Goal: Navigation & Orientation: Find specific page/section

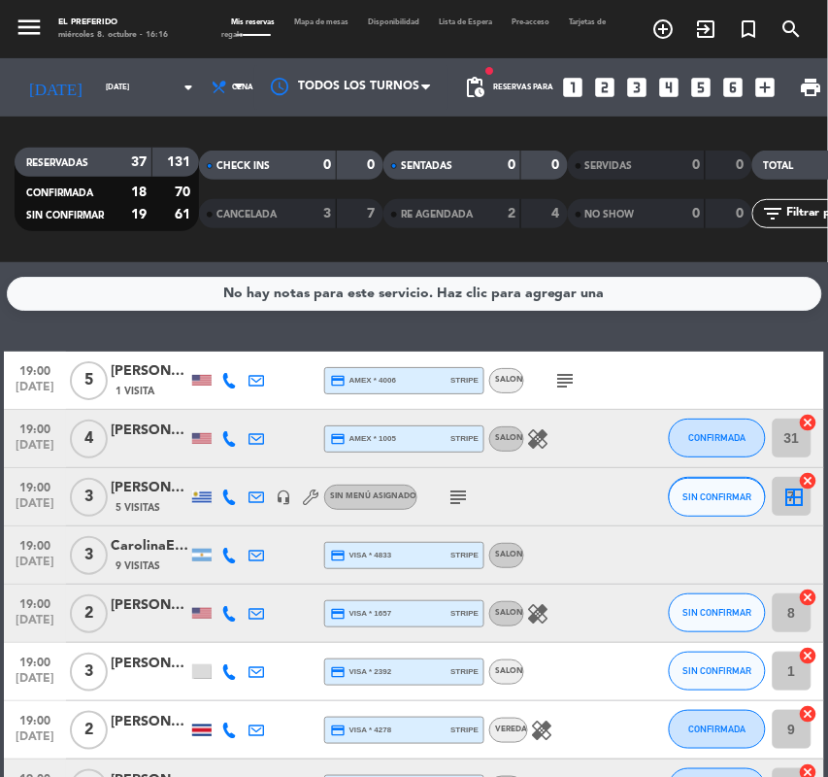
click at [564, 385] on icon "subject" at bounding box center [564, 380] width 23 height 23
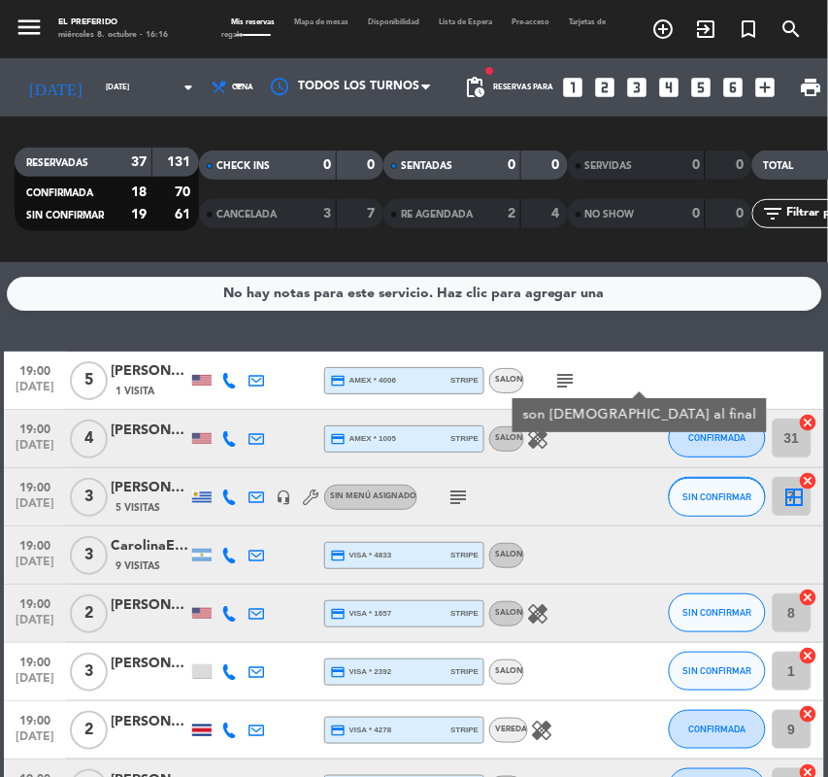
click at [536, 448] on icon "healing" at bounding box center [537, 438] width 23 height 23
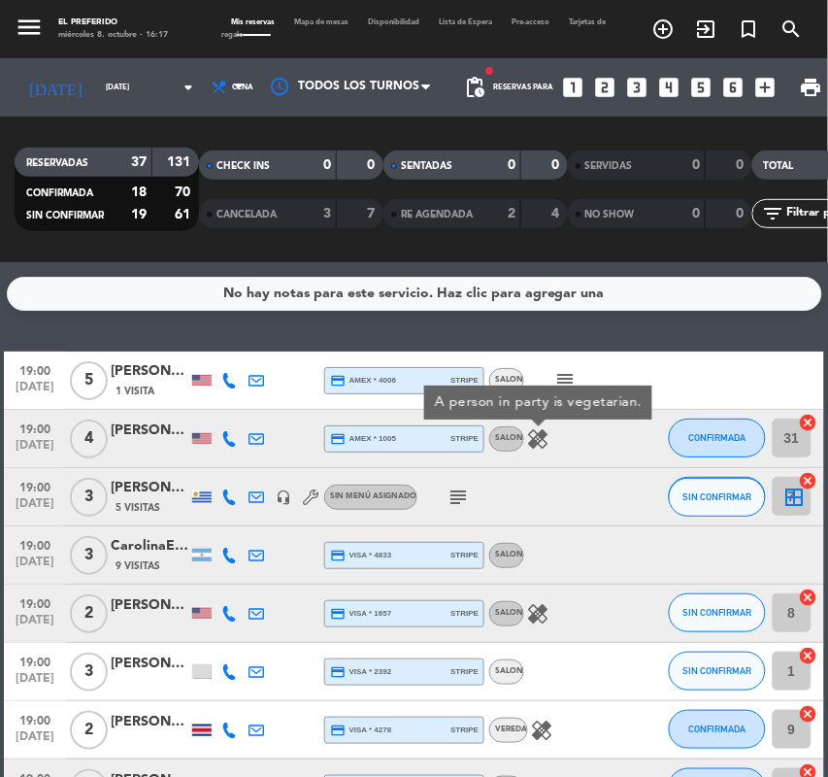
click at [461, 488] on icon "subject" at bounding box center [458, 496] width 23 height 23
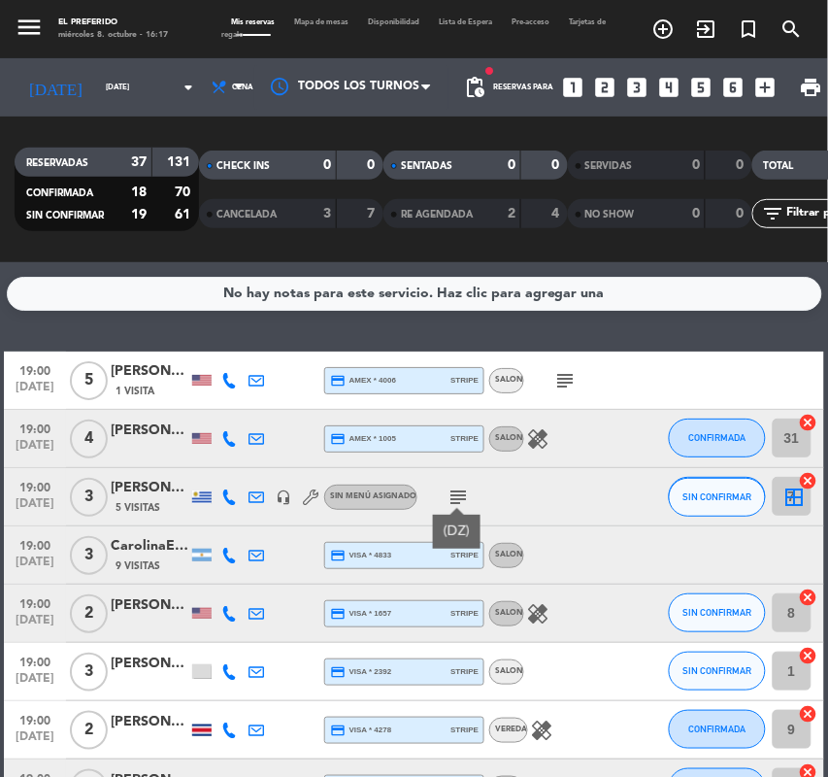
drag, startPoint x: 561, startPoint y: 545, endPoint x: 560, endPoint y: 566, distance: 21.4
click at [561, 546] on div at bounding box center [605, 554] width 163 height 57
click at [544, 618] on icon "healing" at bounding box center [537, 613] width 23 height 23
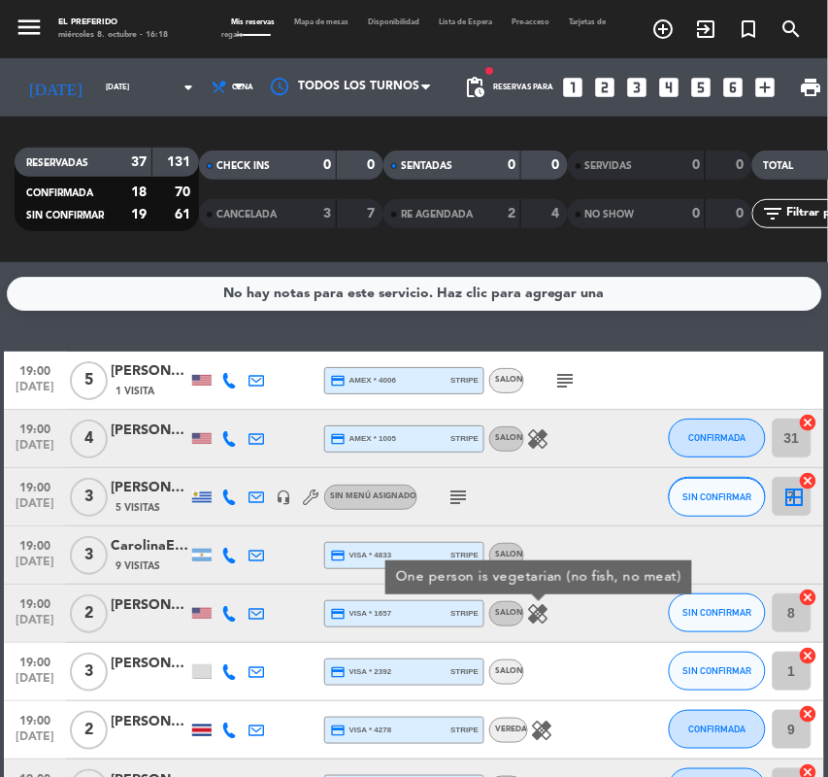
scroll to position [121, 0]
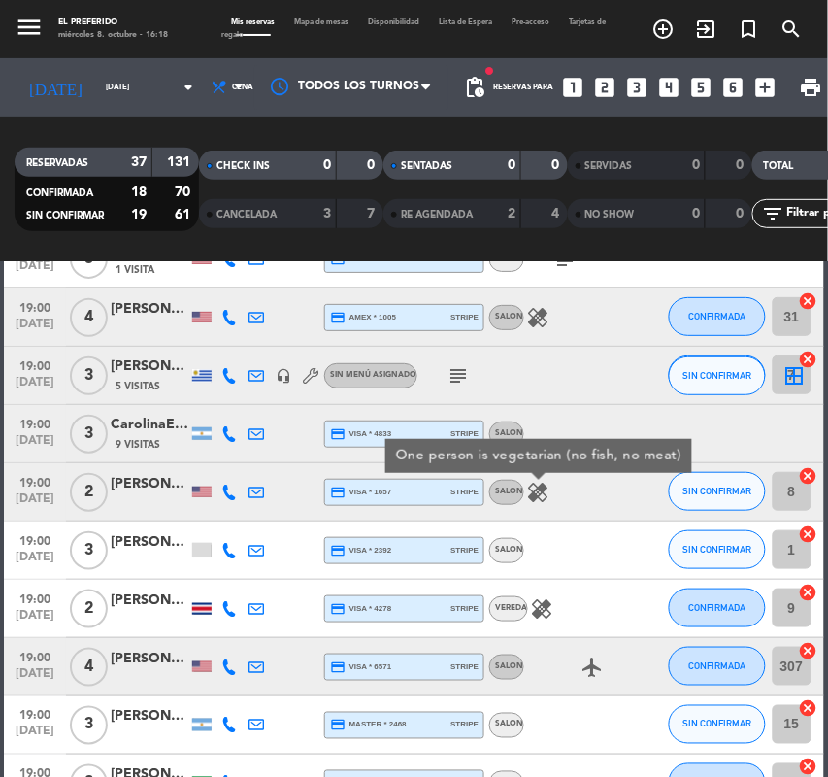
click at [537, 603] on icon "healing" at bounding box center [541, 608] width 23 height 23
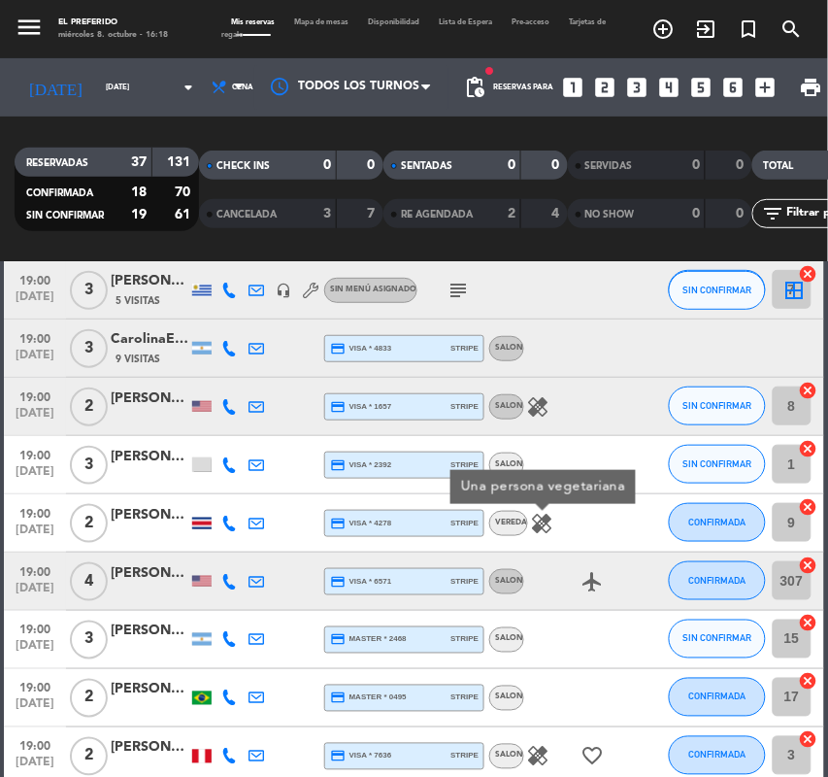
scroll to position [243, 0]
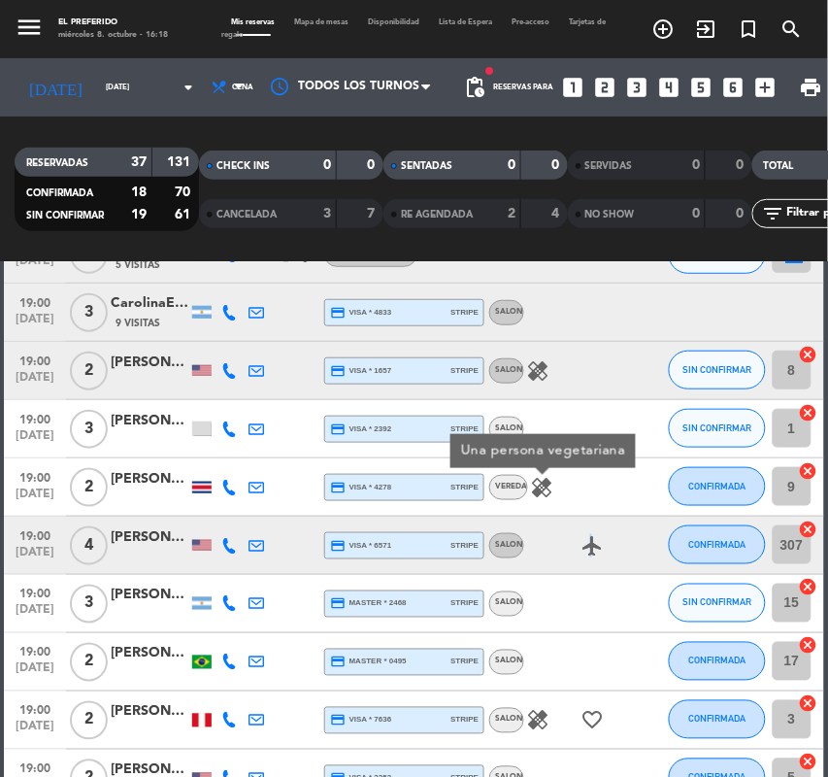
click at [588, 540] on icon "airplanemode_active" at bounding box center [592, 545] width 23 height 23
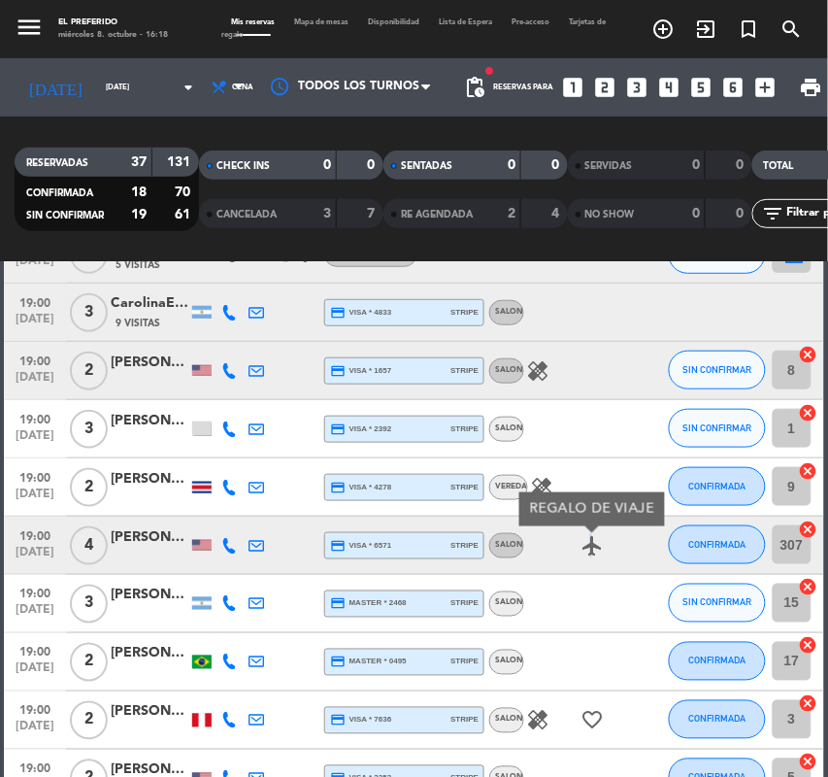
scroll to position [364, 0]
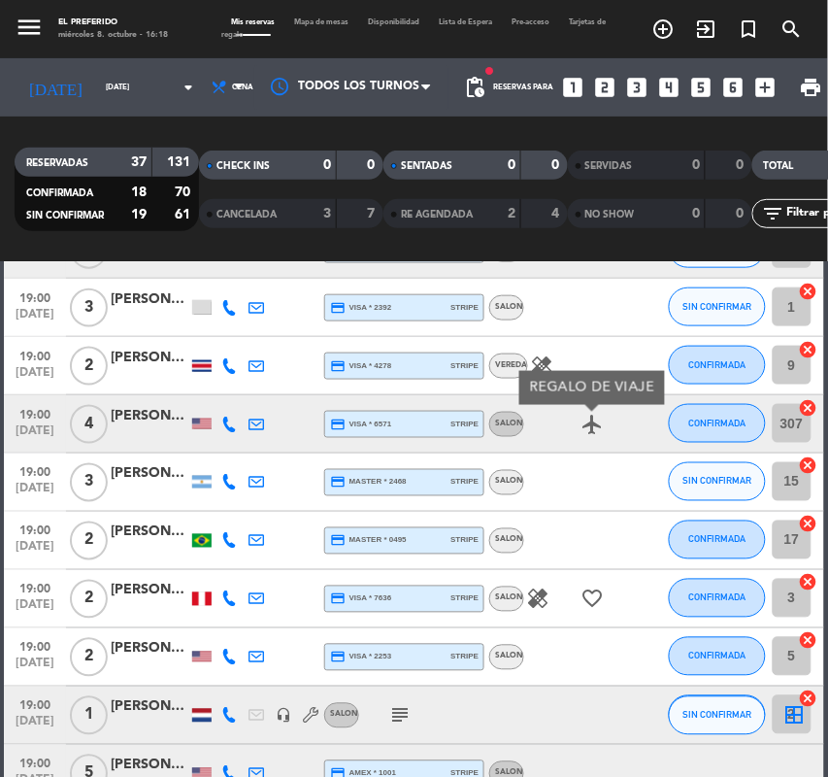
click at [542, 594] on icon "healing" at bounding box center [537, 598] width 23 height 23
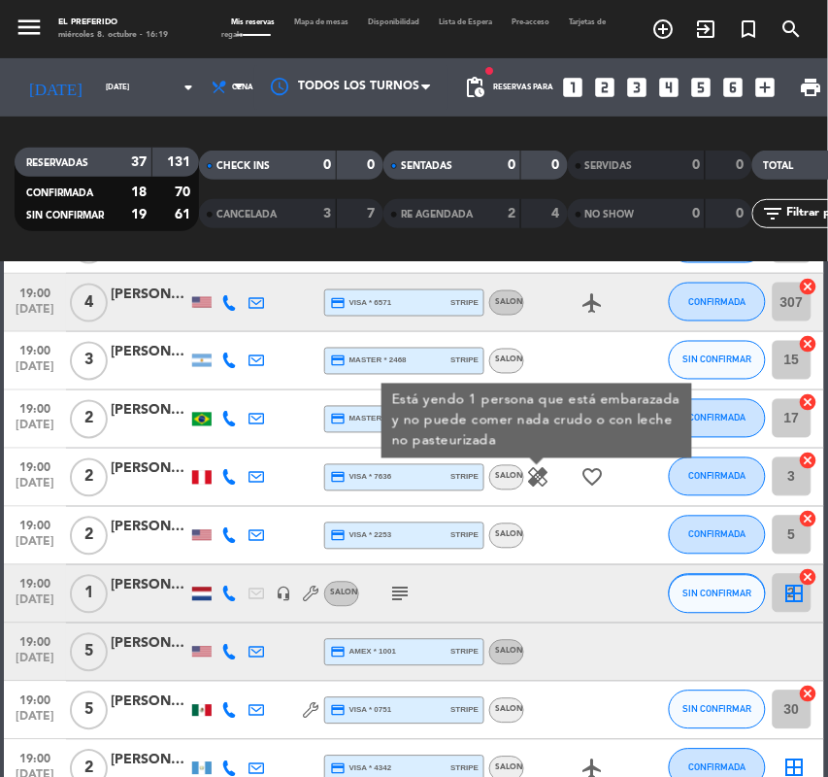
scroll to position [607, 0]
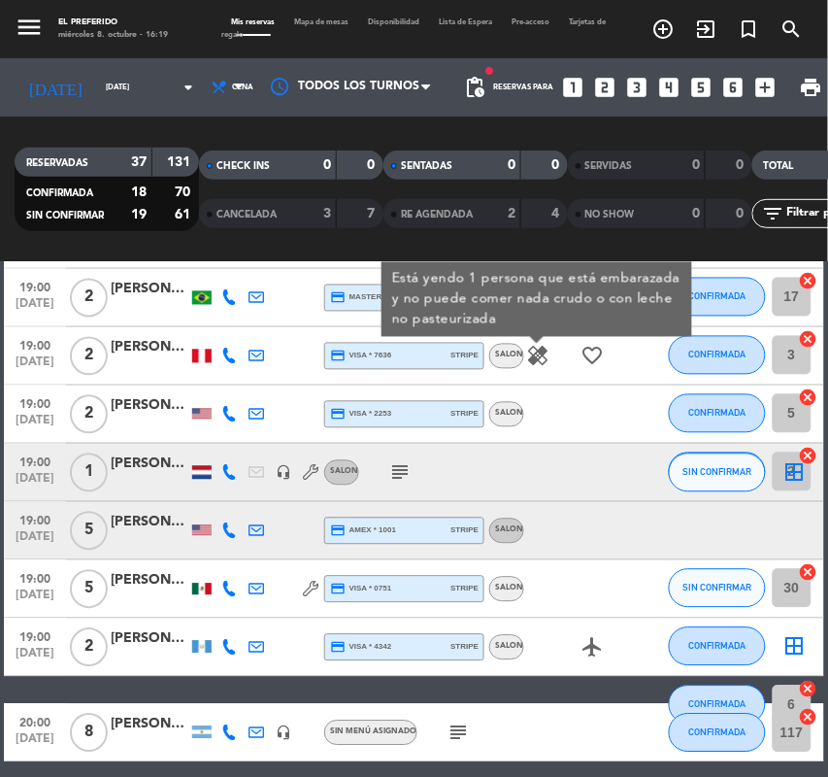
click at [391, 466] on icon "subject" at bounding box center [399, 472] width 23 height 23
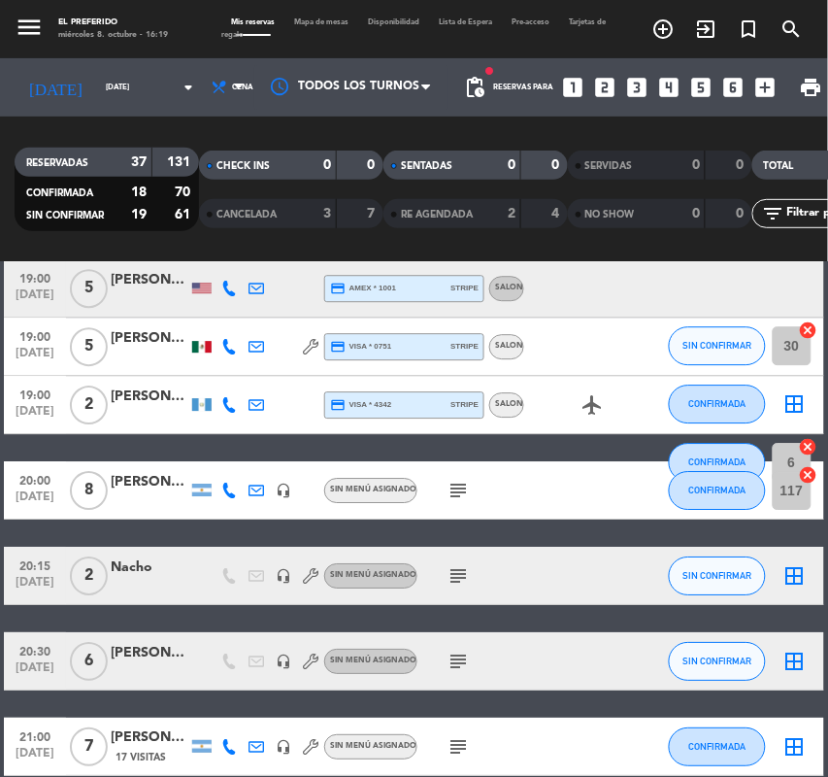
scroll to position [971, 0]
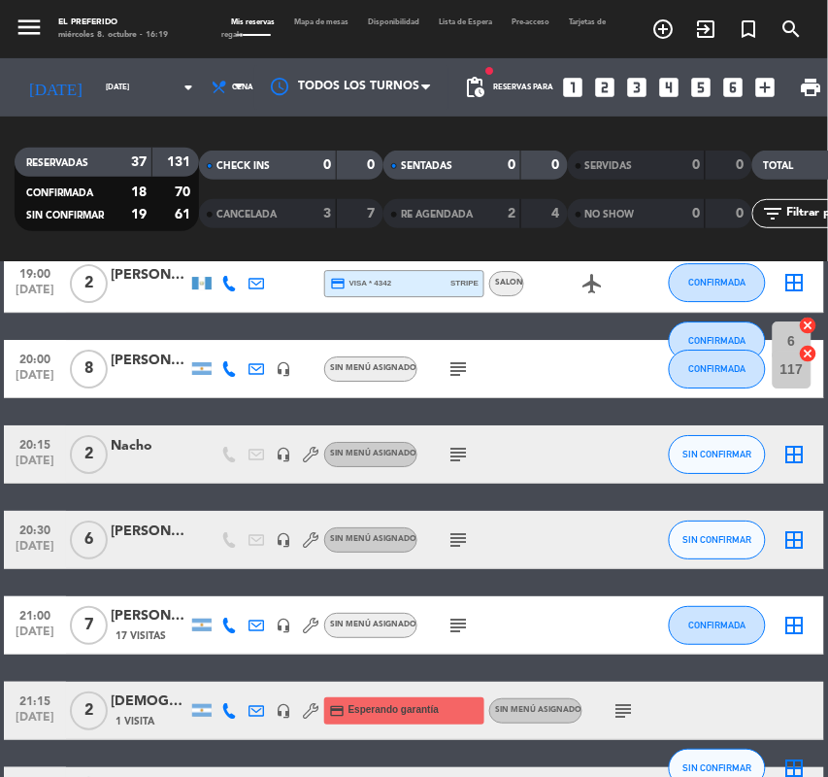
click at [452, 371] on icon "subject" at bounding box center [458, 368] width 23 height 23
click at [464, 448] on icon "subject" at bounding box center [458, 454] width 23 height 23
click at [463, 547] on icon "subject" at bounding box center [458, 539] width 23 height 23
click at [453, 621] on icon "subject" at bounding box center [458, 625] width 23 height 23
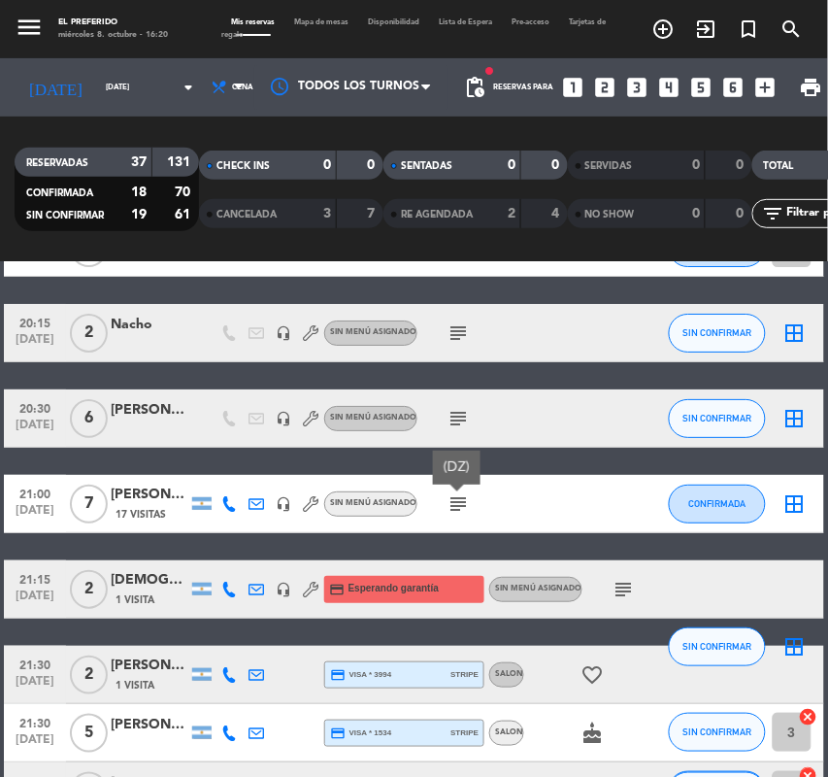
click at [612, 593] on icon "subject" at bounding box center [623, 589] width 23 height 23
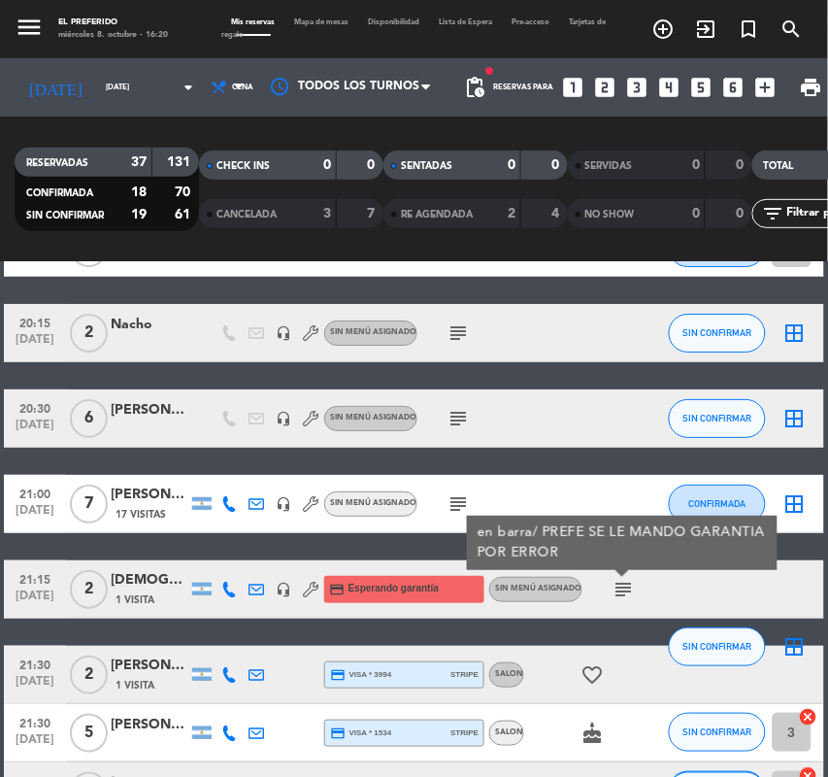
scroll to position [1214, 0]
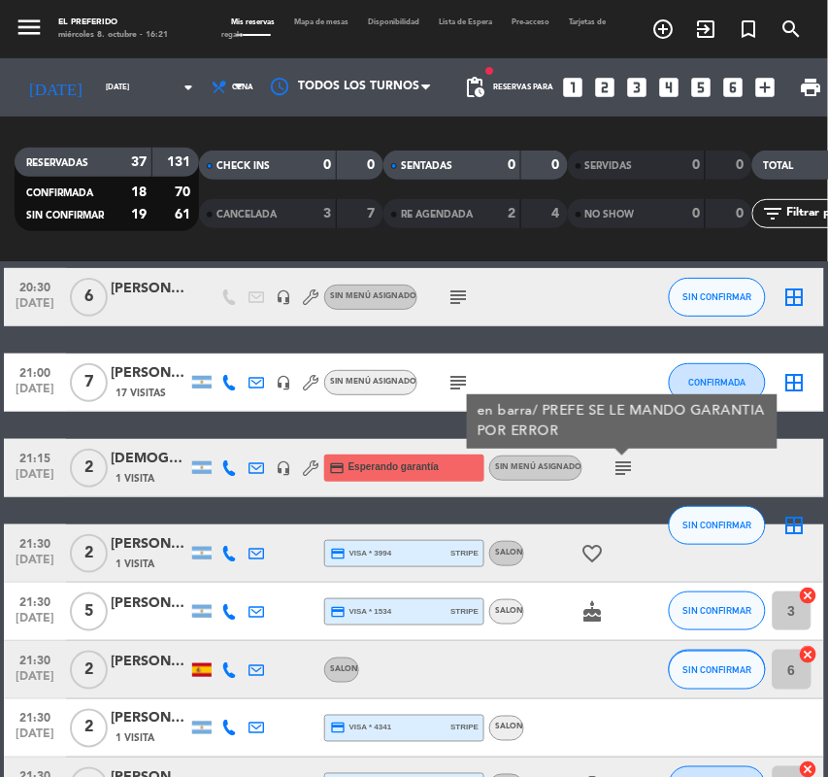
click at [584, 551] on icon "favorite_border" at bounding box center [592, 553] width 23 height 23
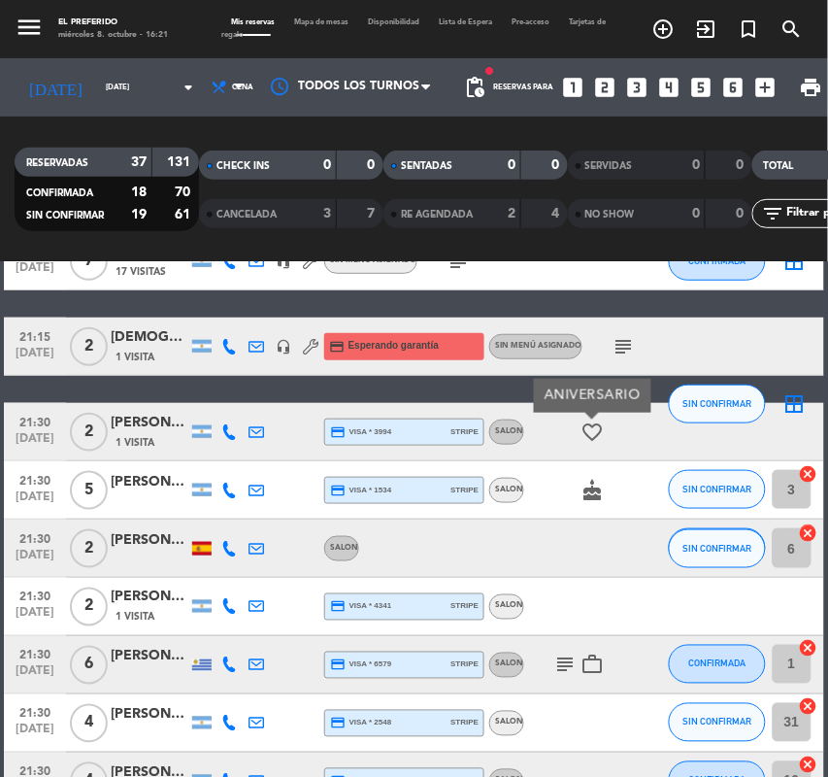
scroll to position [1456, 0]
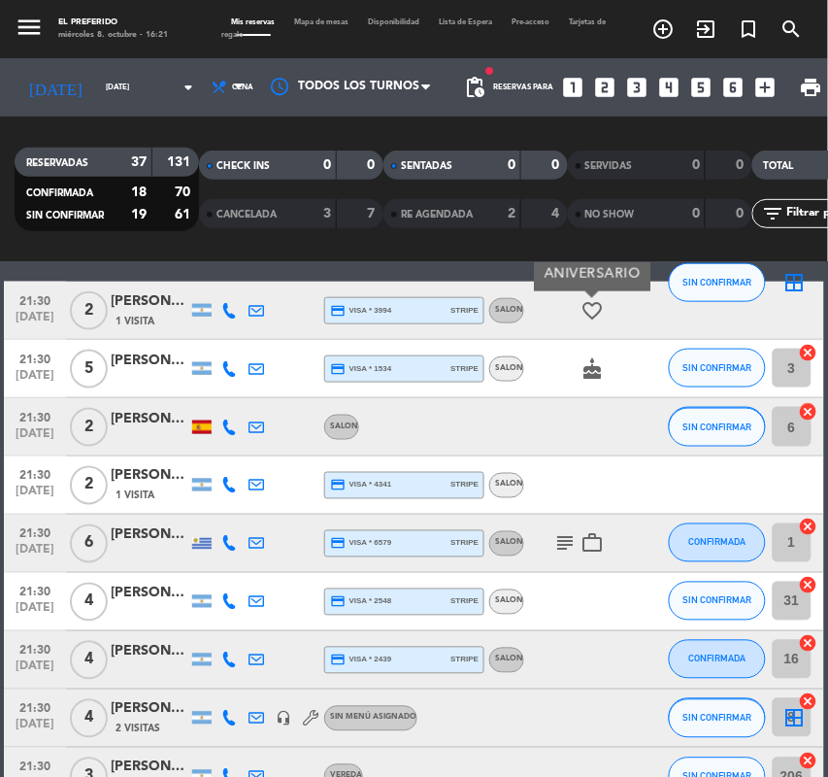
click at [568, 550] on icon "subject" at bounding box center [564, 543] width 23 height 23
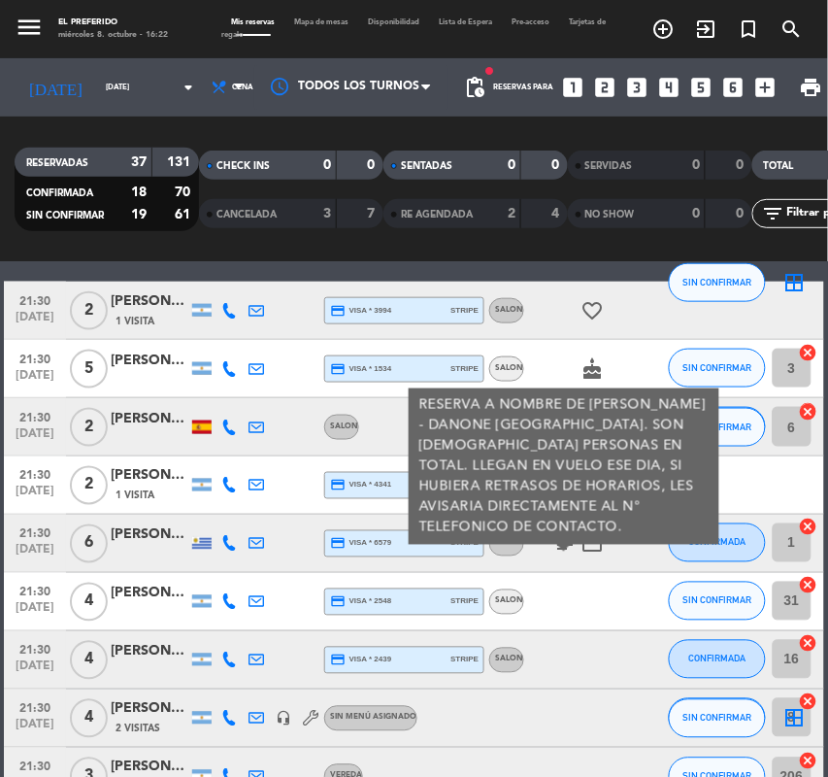
click at [563, 589] on div at bounding box center [605, 601] width 163 height 57
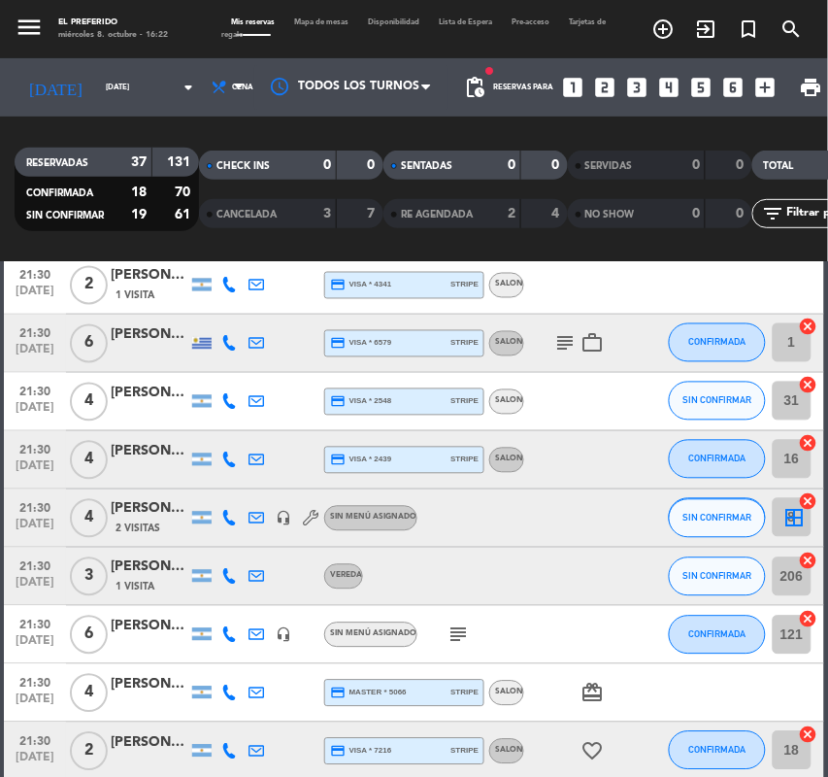
scroll to position [1699, 0]
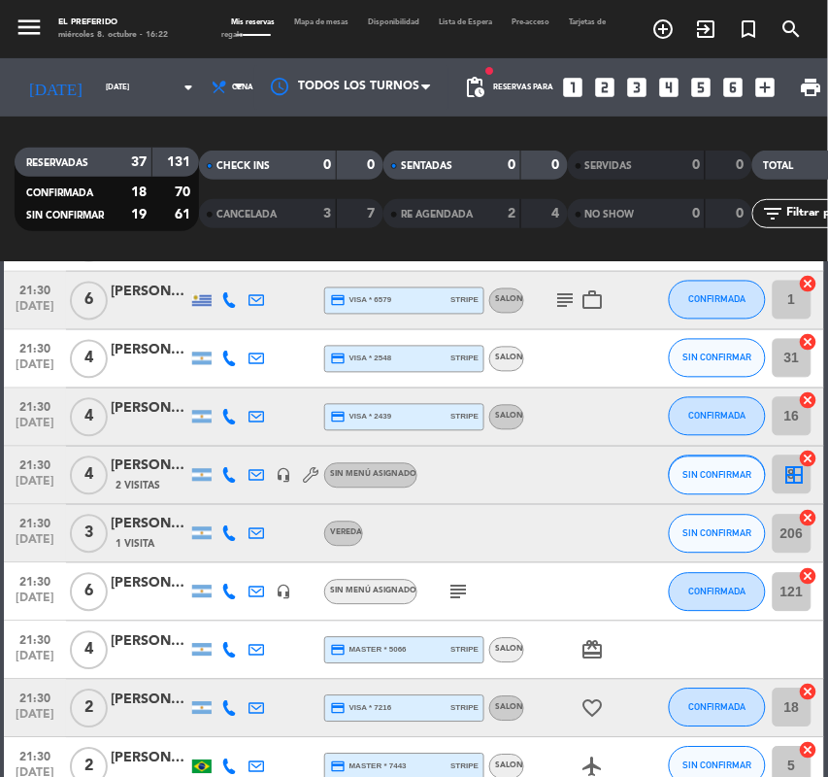
click at [471, 592] on span "subject" at bounding box center [458, 592] width 27 height 23
click at [461, 590] on icon "subject" at bounding box center [458, 592] width 23 height 23
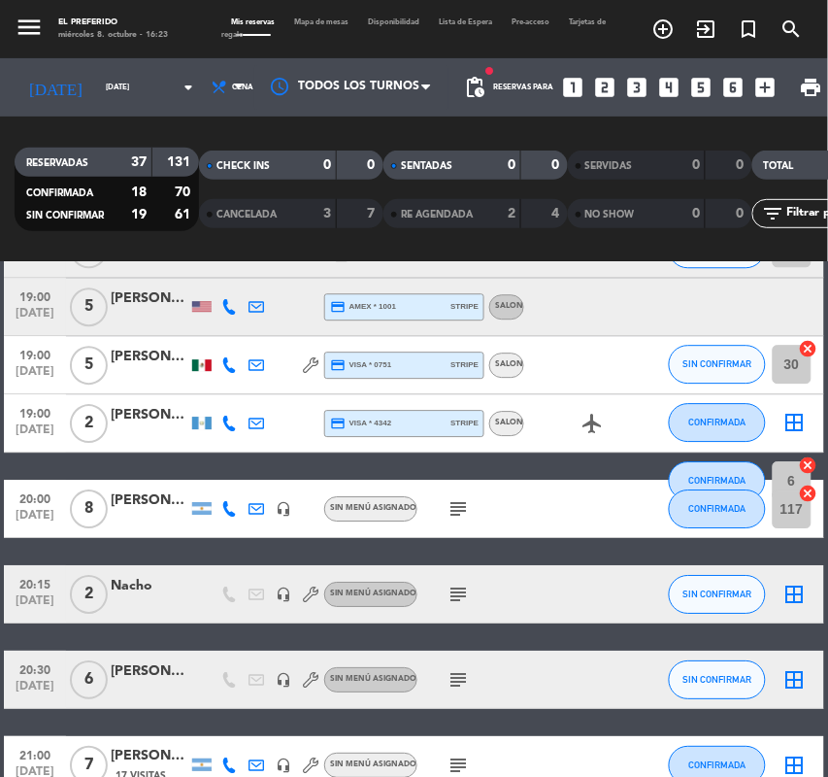
scroll to position [710, 0]
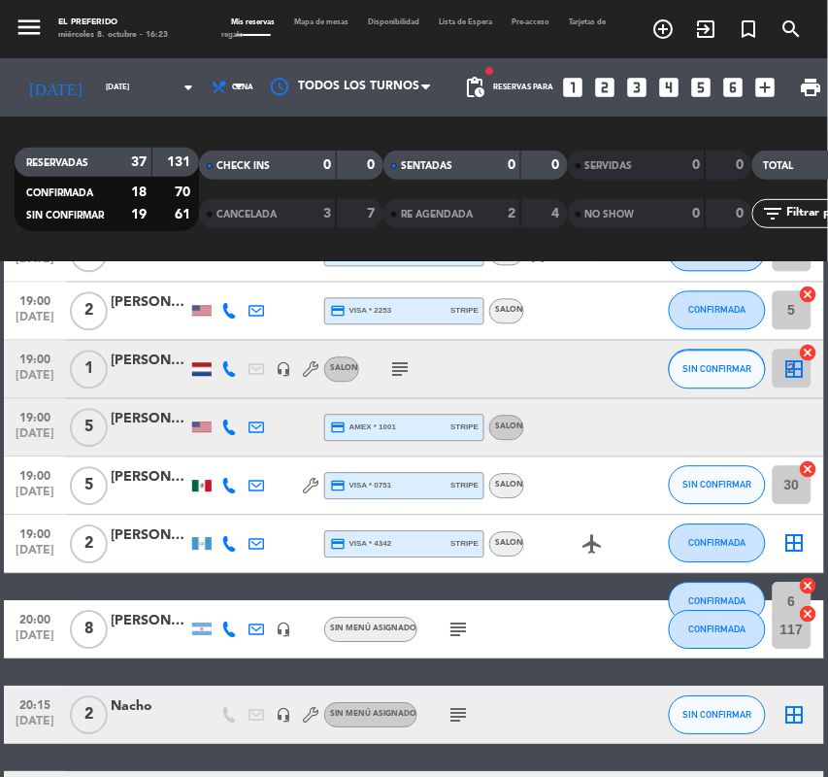
click at [201, 544] on div at bounding box center [201, 544] width 19 height 13
click at [209, 486] on div at bounding box center [201, 487] width 19 height 12
click at [197, 363] on div at bounding box center [201, 370] width 19 height 14
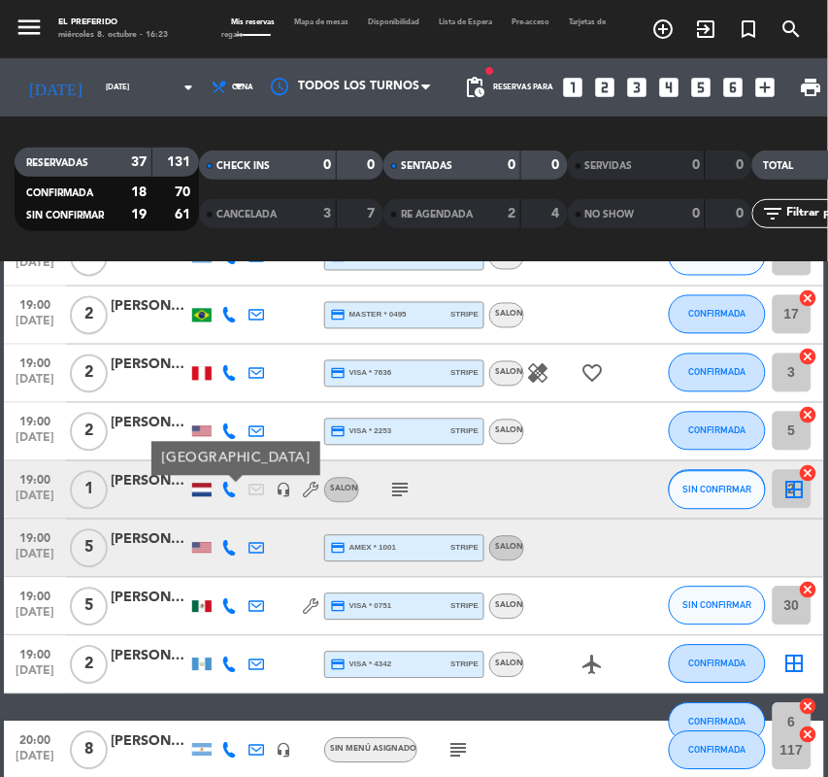
scroll to position [588, 0]
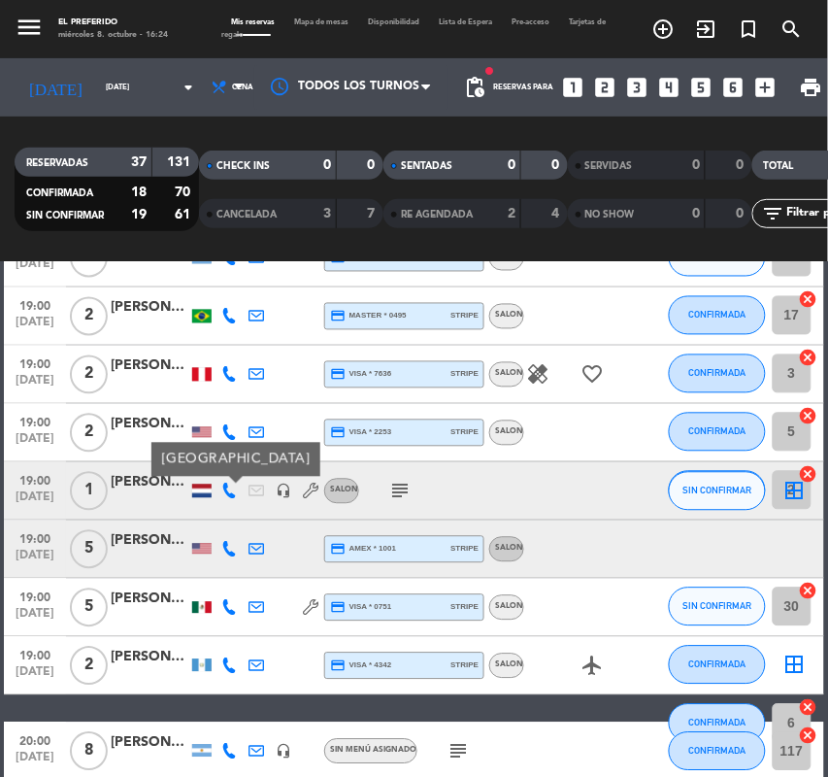
click at [206, 428] on div at bounding box center [201, 432] width 19 height 11
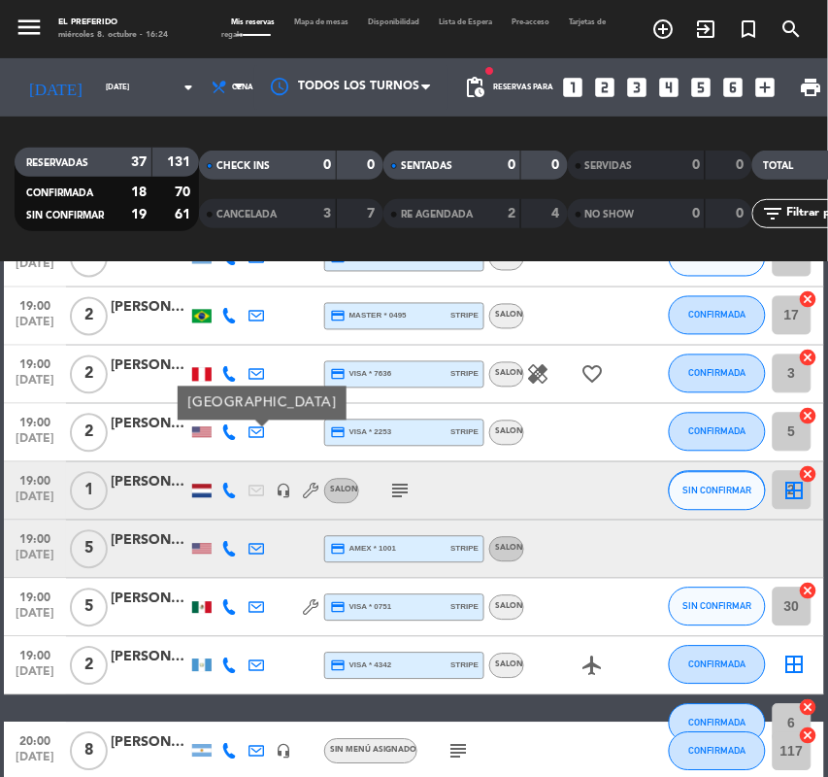
click at [202, 372] on div at bounding box center [201, 375] width 19 height 14
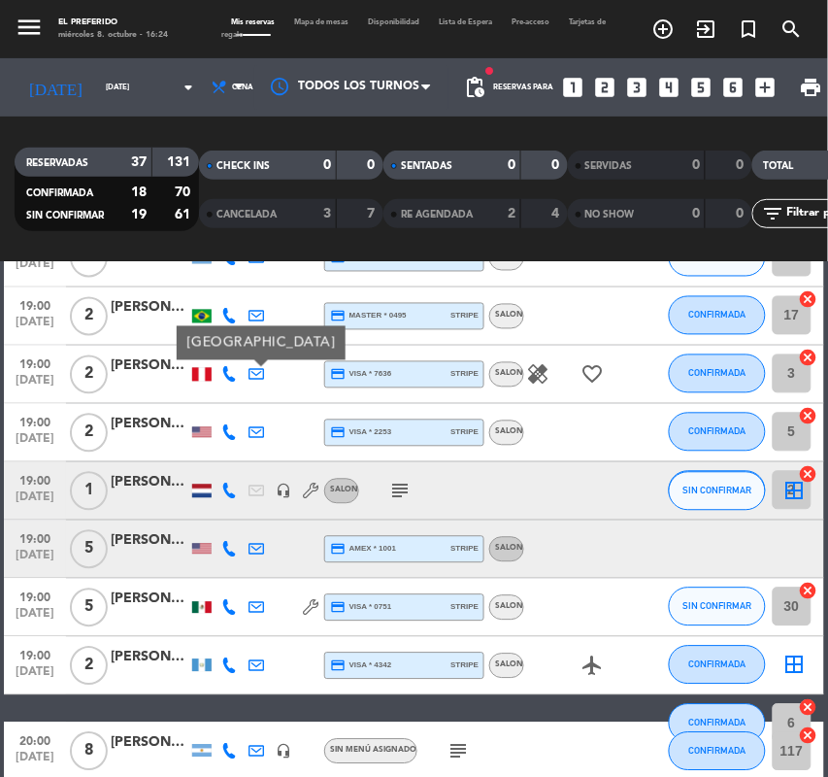
scroll to position [467, 0]
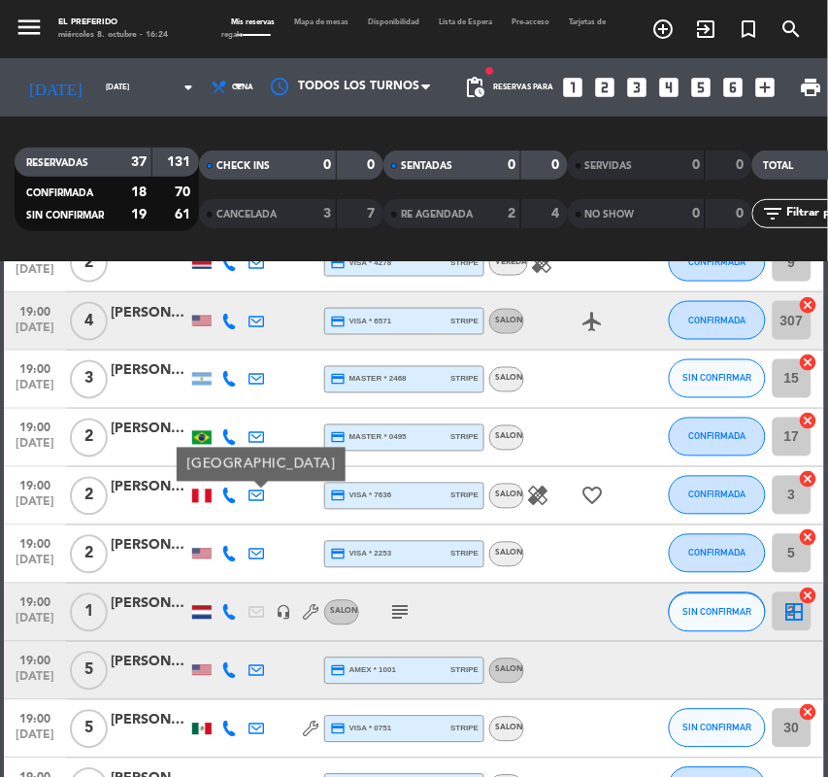
click at [194, 431] on div at bounding box center [201, 438] width 19 height 14
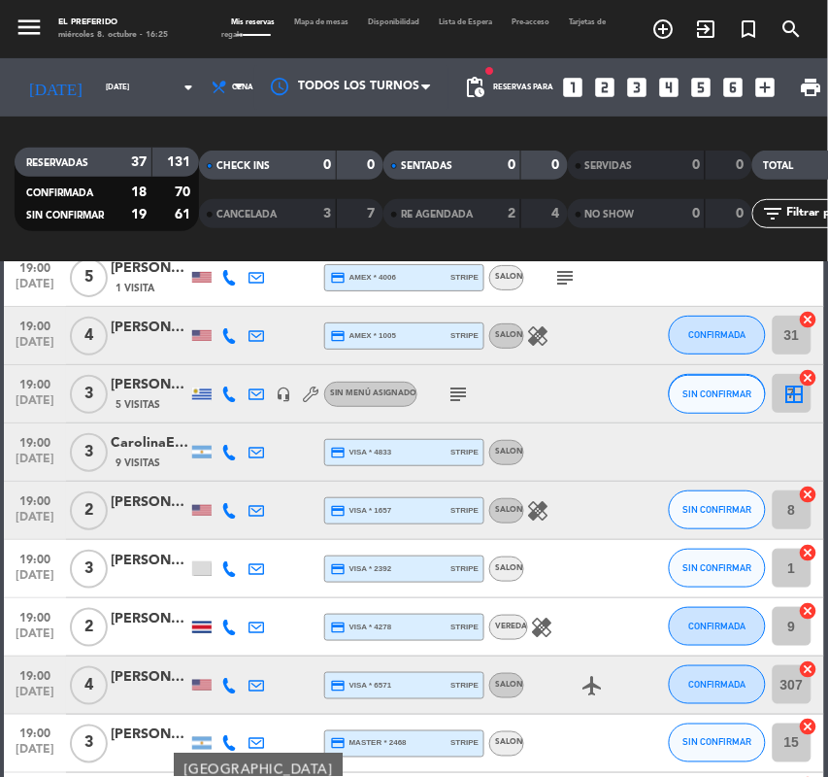
scroll to position [0, 0]
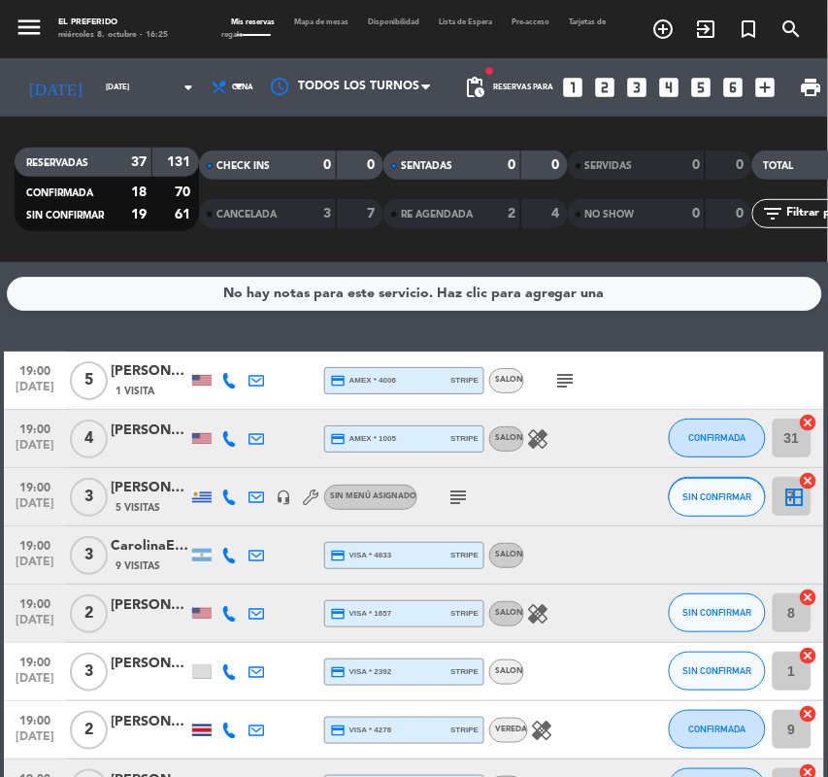
click at [199, 729] on div at bounding box center [201, 730] width 19 height 12
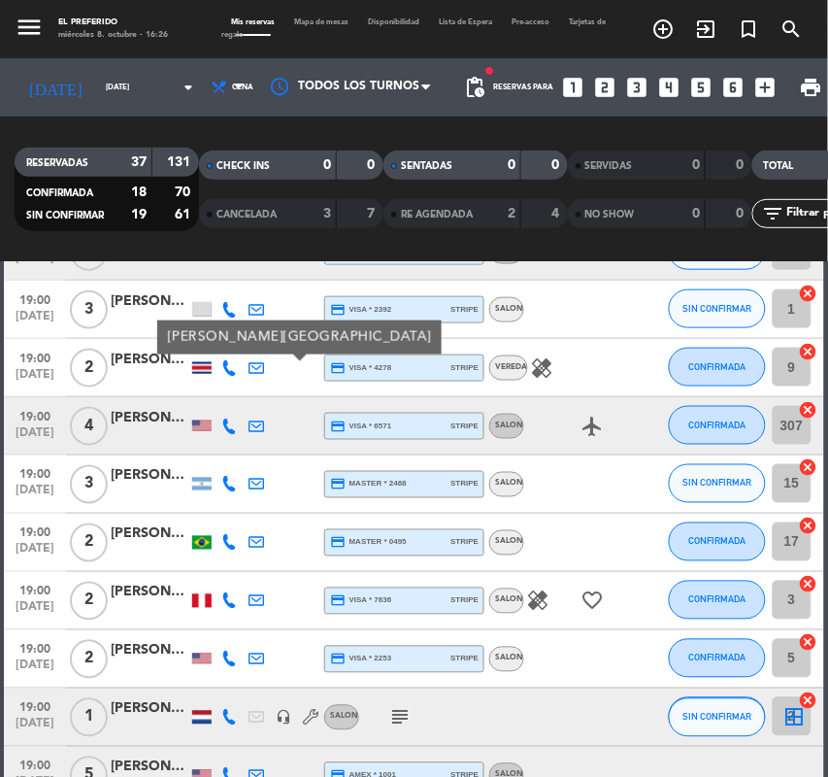
scroll to position [364, 0]
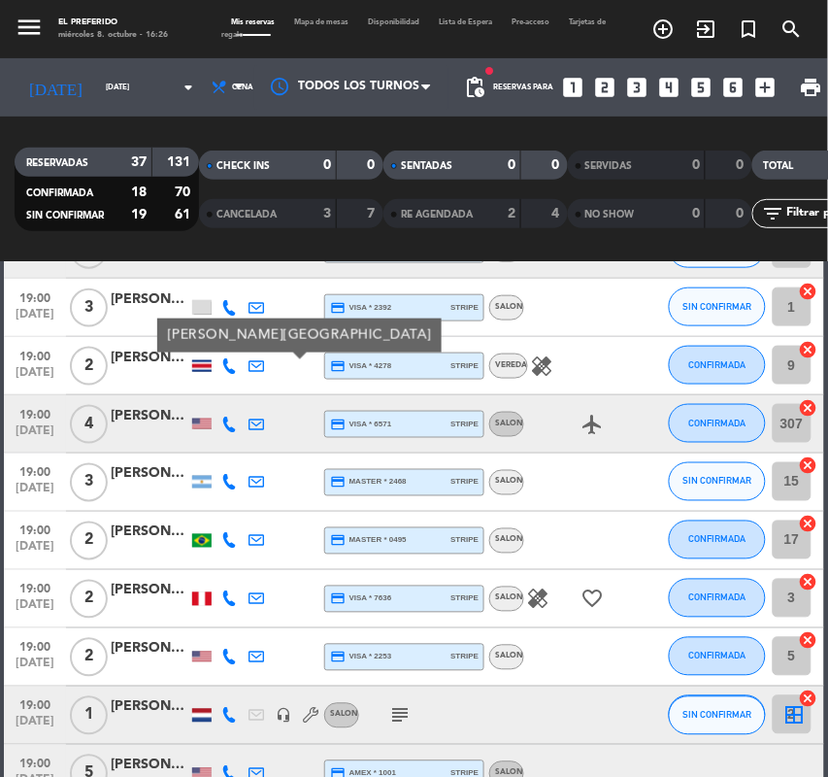
click at [195, 719] on div at bounding box center [201, 716] width 19 height 14
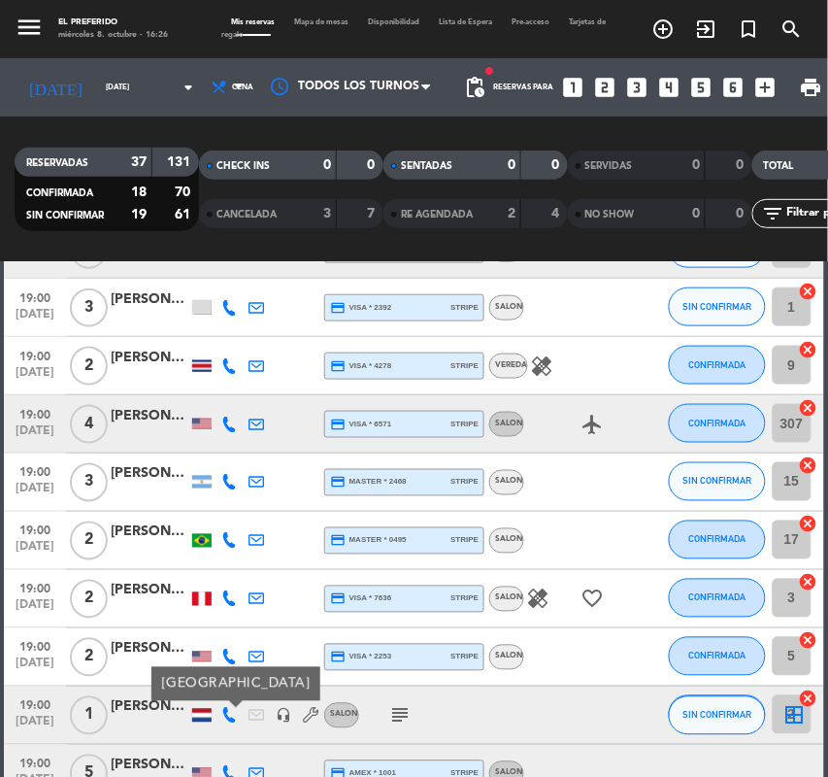
scroll to position [243, 0]
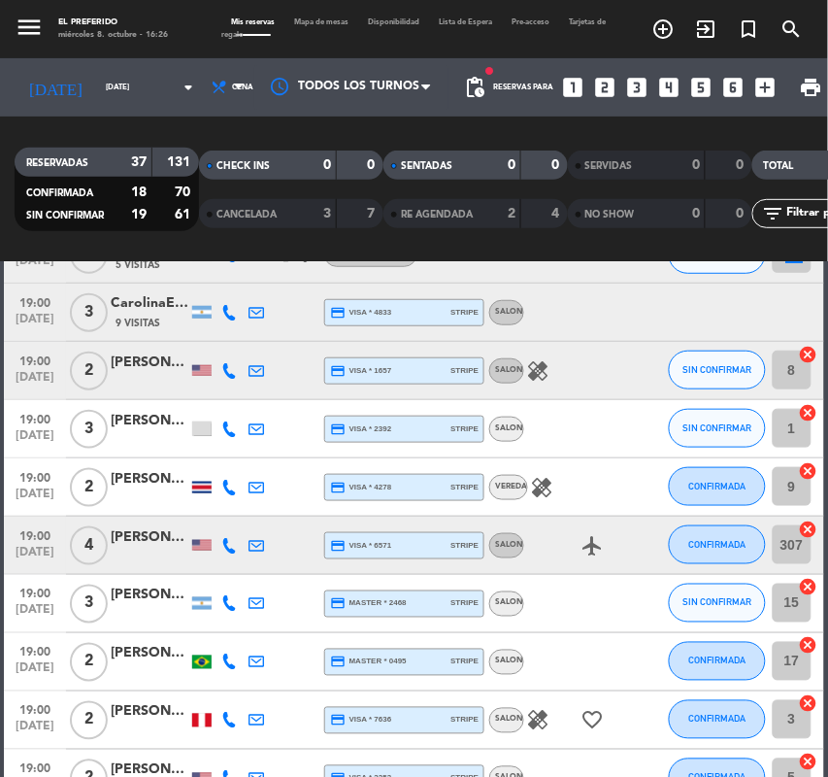
click at [195, 488] on div at bounding box center [201, 488] width 19 height 12
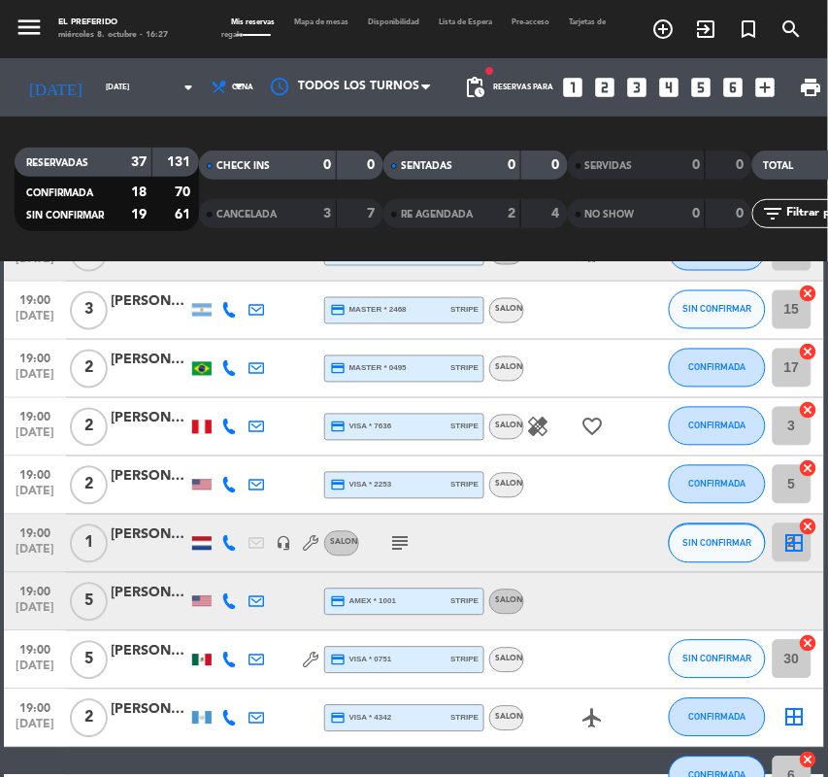
scroll to position [607, 0]
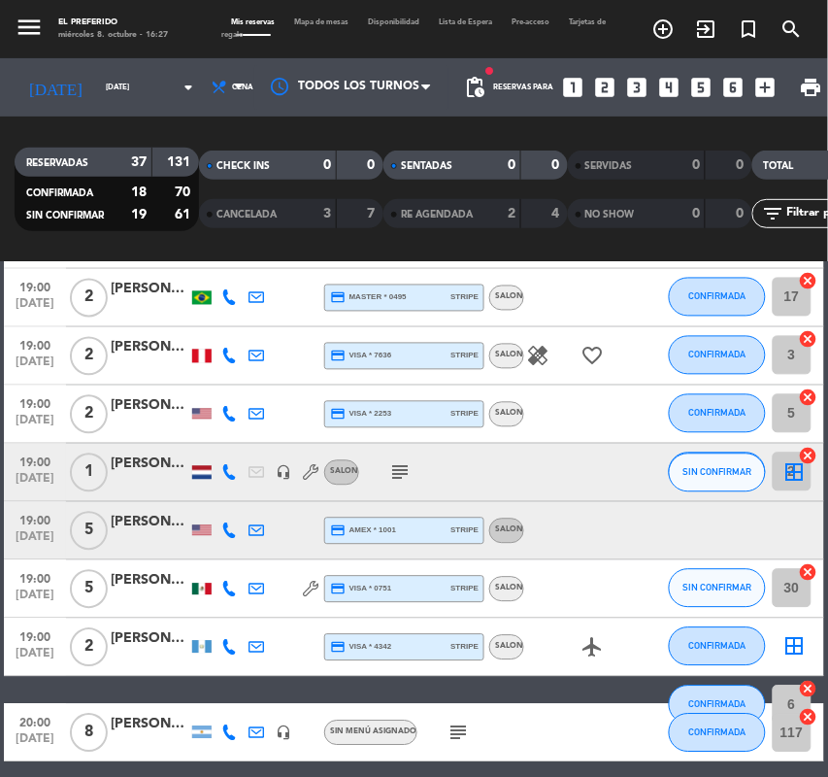
click at [194, 585] on div at bounding box center [201, 590] width 19 height 12
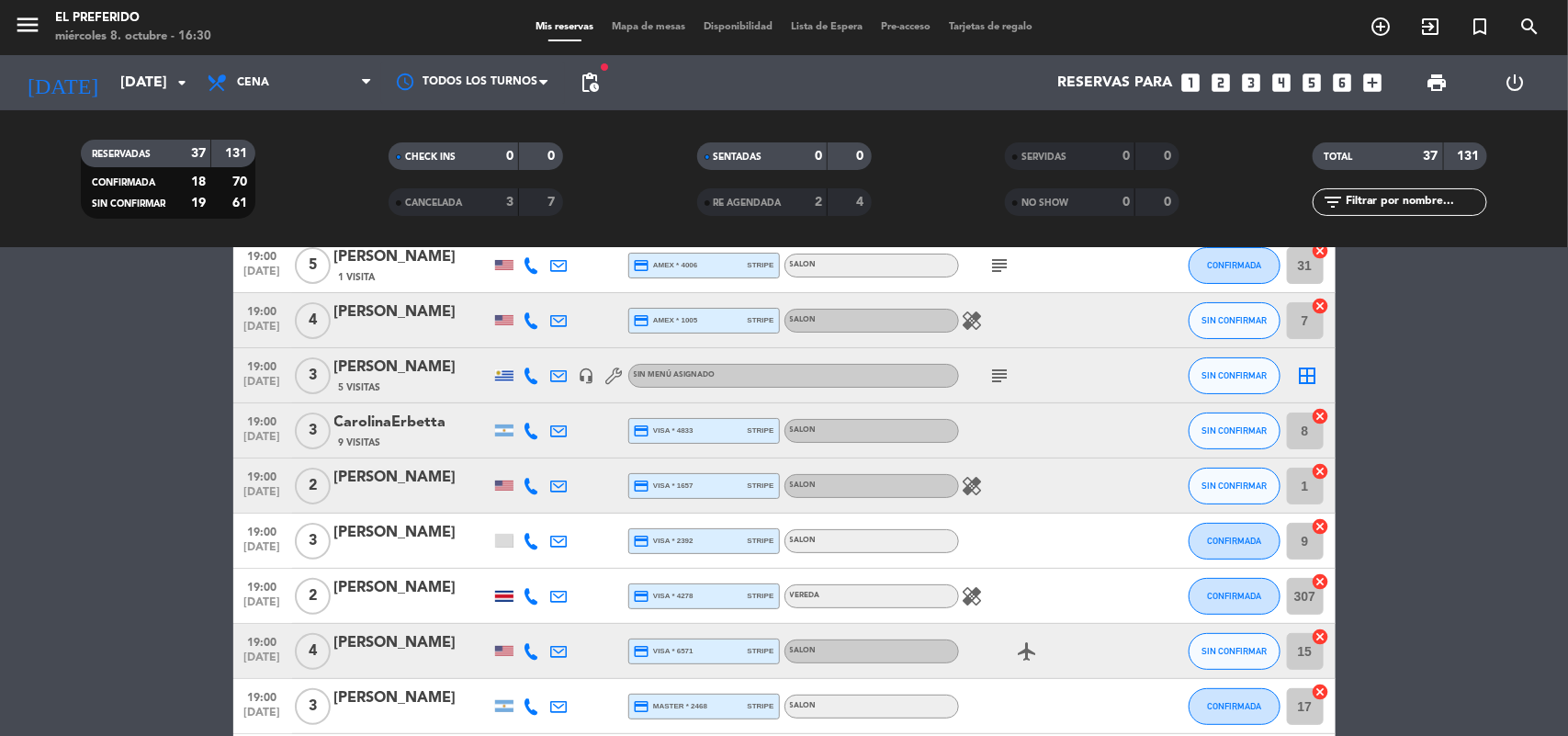
scroll to position [0, 0]
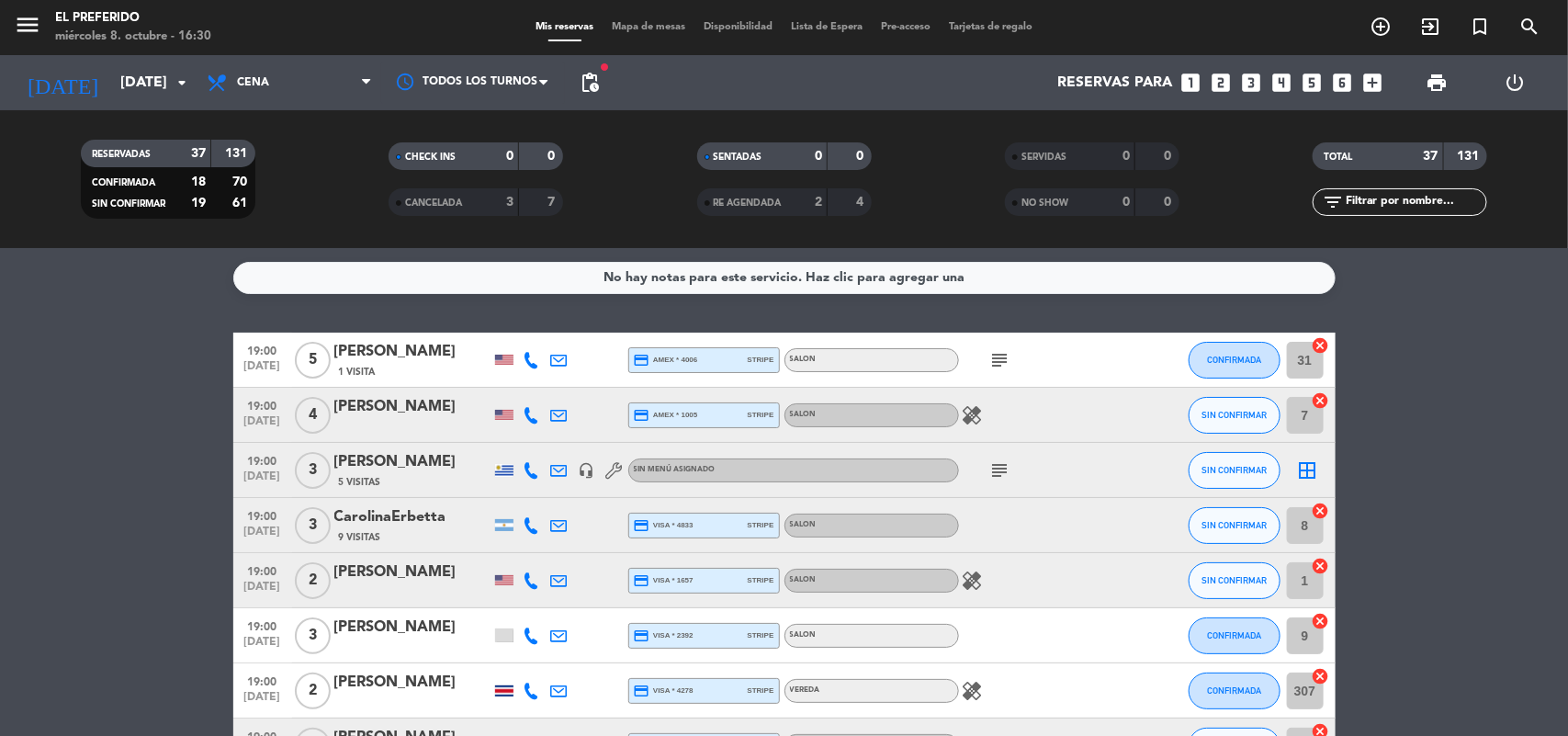
click at [191, 147] on strong "37" at bounding box center [199, 153] width 15 height 13
drag, startPoint x: 175, startPoint y: 144, endPoint x: 207, endPoint y: 147, distance: 32.1
click at [205, 144] on div "37" at bounding box center [187, 153] width 37 height 21
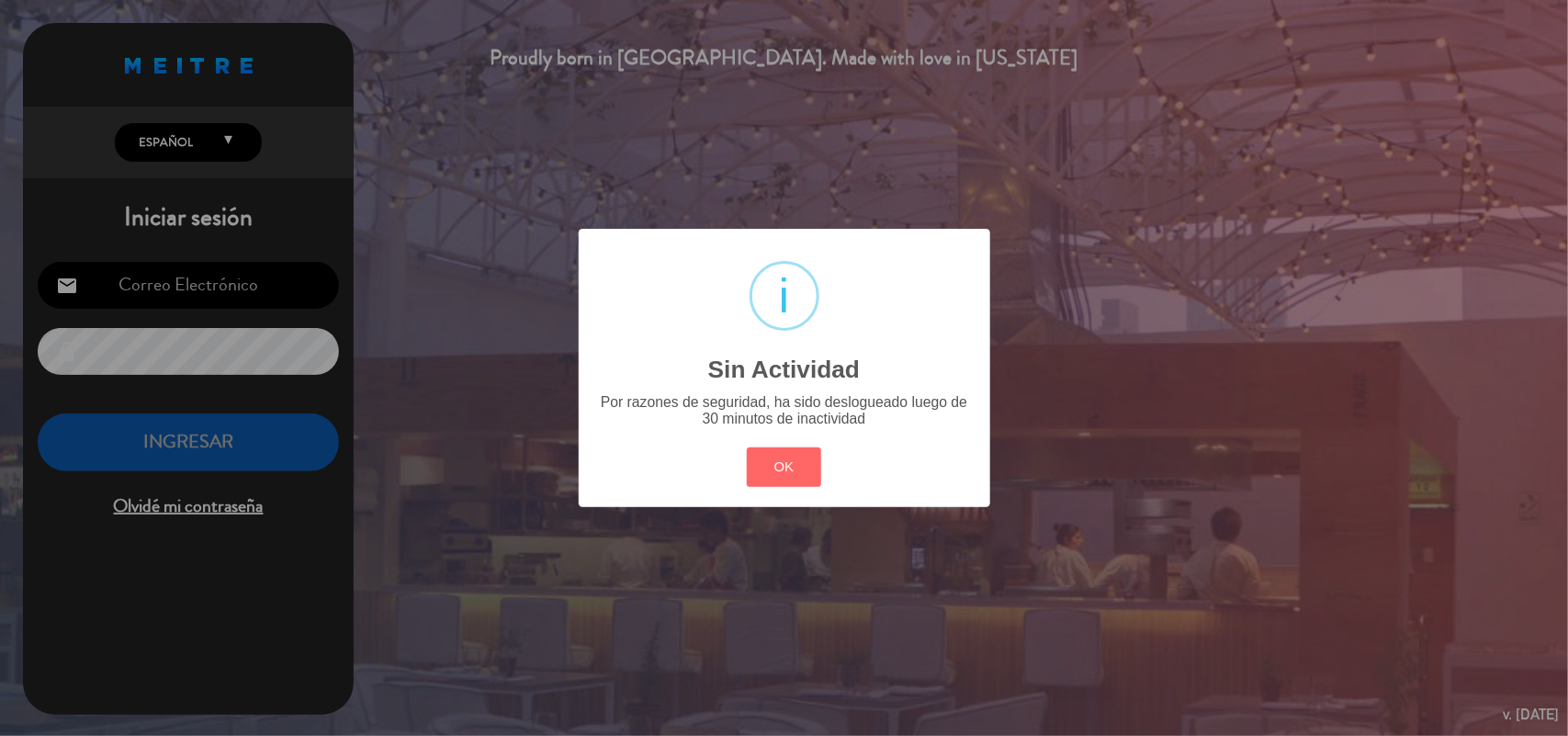
type input "[EMAIL_ADDRESS][DOMAIN_NAME]"
